Goal: Check status: Check status

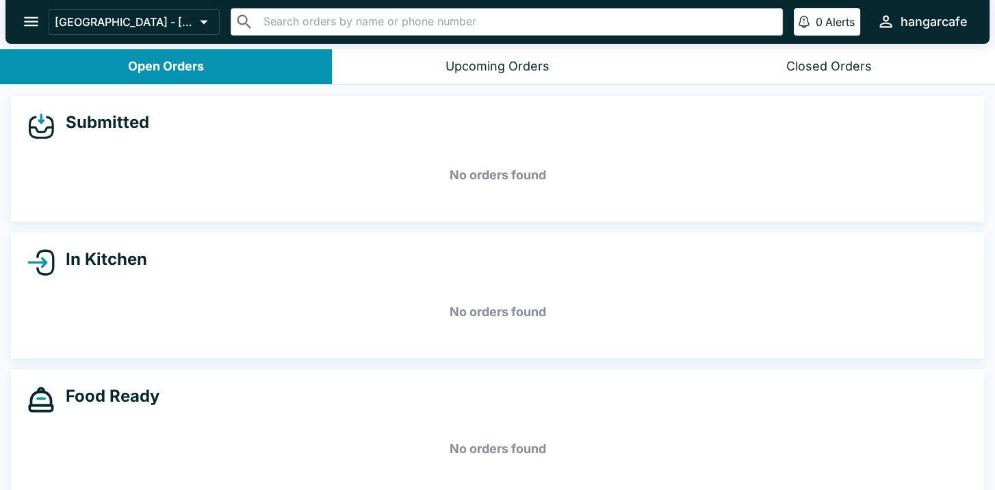
click at [25, 24] on icon "open drawer" at bounding box center [31, 21] width 18 height 18
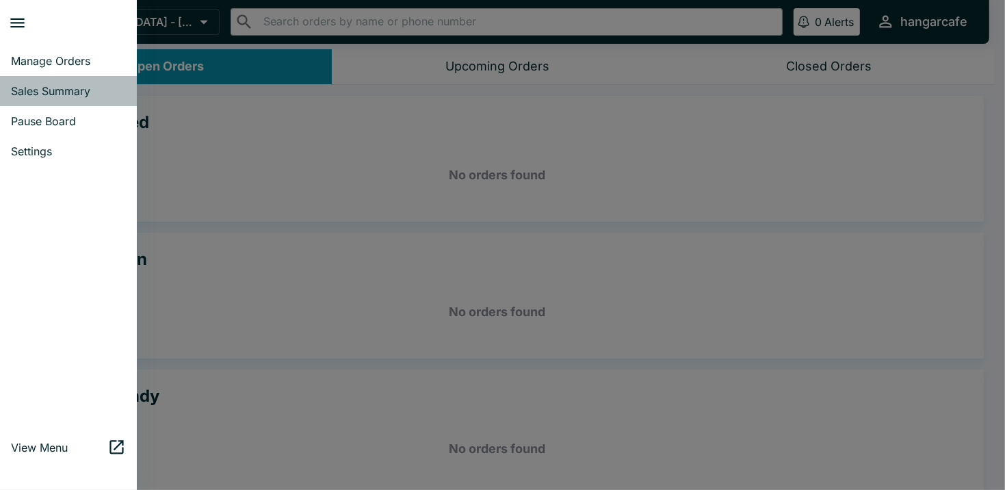
click at [64, 82] on link "Sales Summary" at bounding box center [68, 91] width 137 height 30
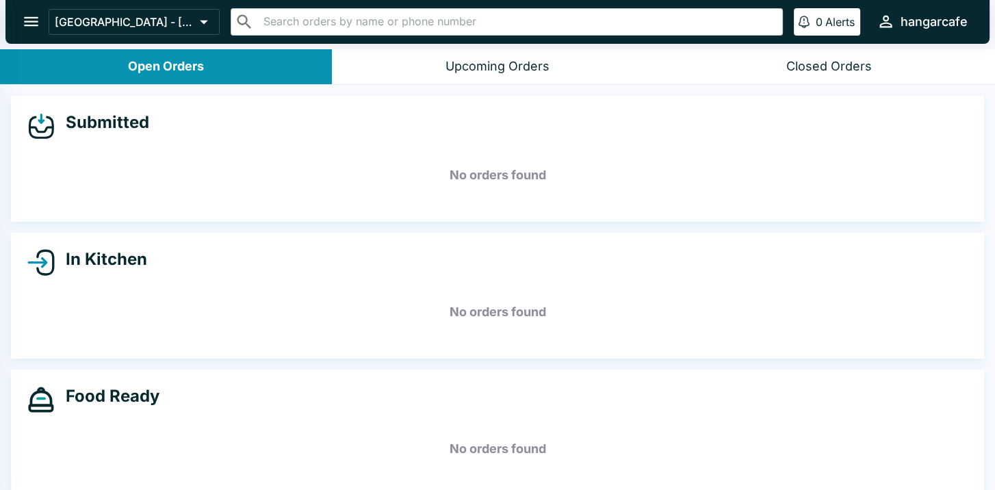
select select "03:00"
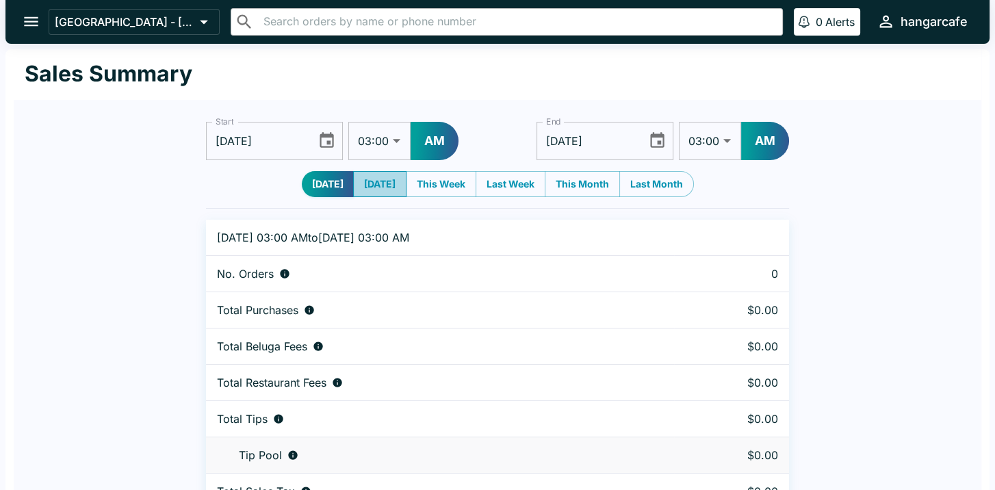
click at [378, 180] on button "[DATE]" at bounding box center [379, 184] width 53 height 26
type input "[DATE]"
click at [326, 141] on icon "Choose date, selected date is Sep 7, 2025" at bounding box center [327, 140] width 18 height 18
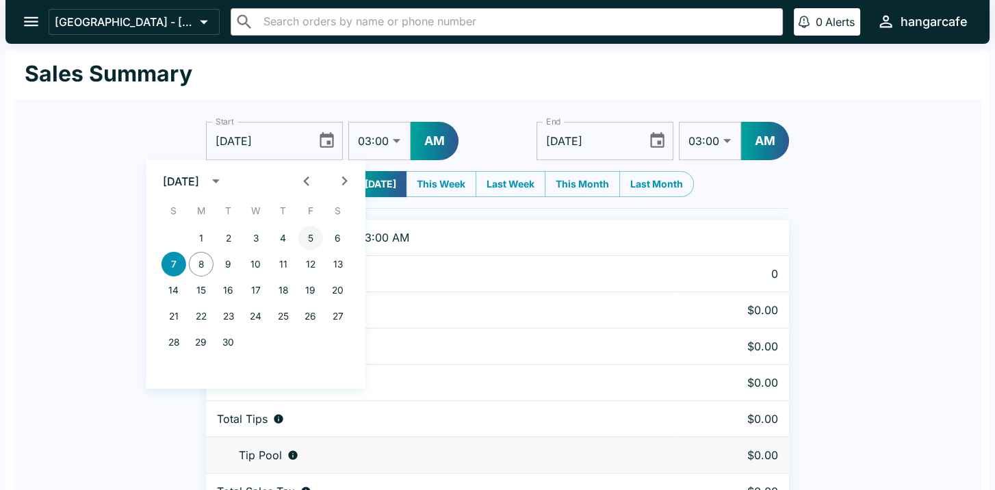
click at [309, 236] on button "5" at bounding box center [310, 238] width 25 height 25
type input "[DATE]"
